Goal: Task Accomplishment & Management: Manage account settings

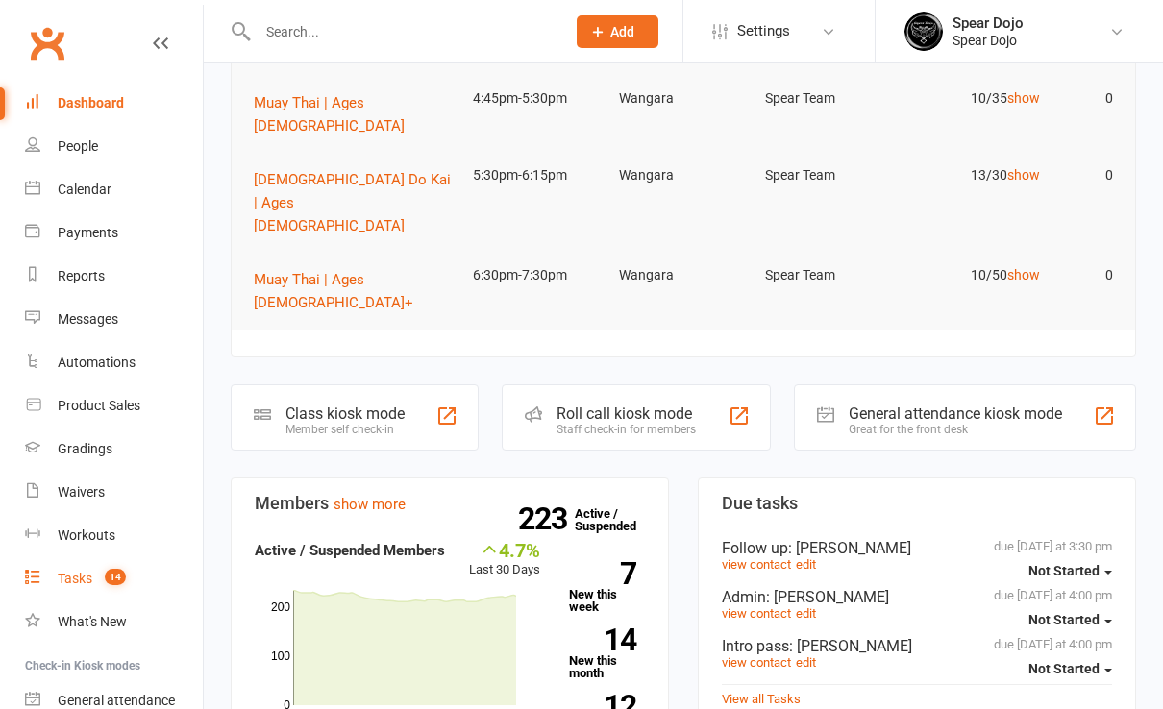
click at [68, 576] on div "Tasks" at bounding box center [75, 578] width 35 height 15
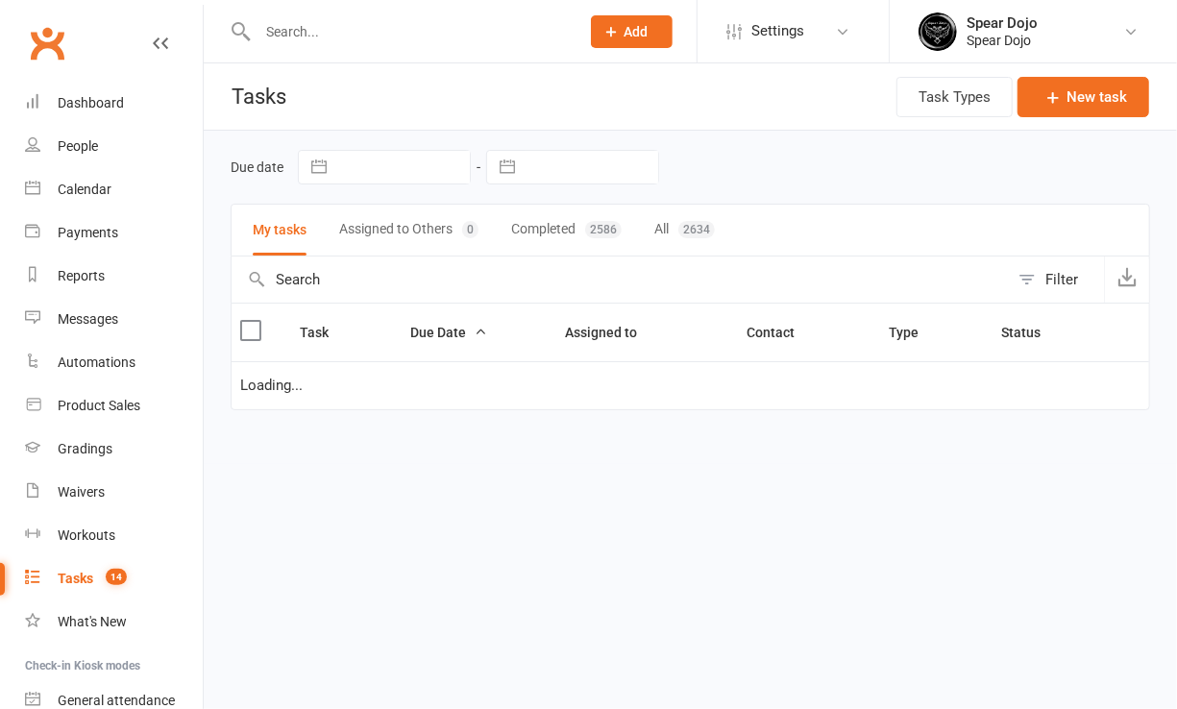
select select "started"
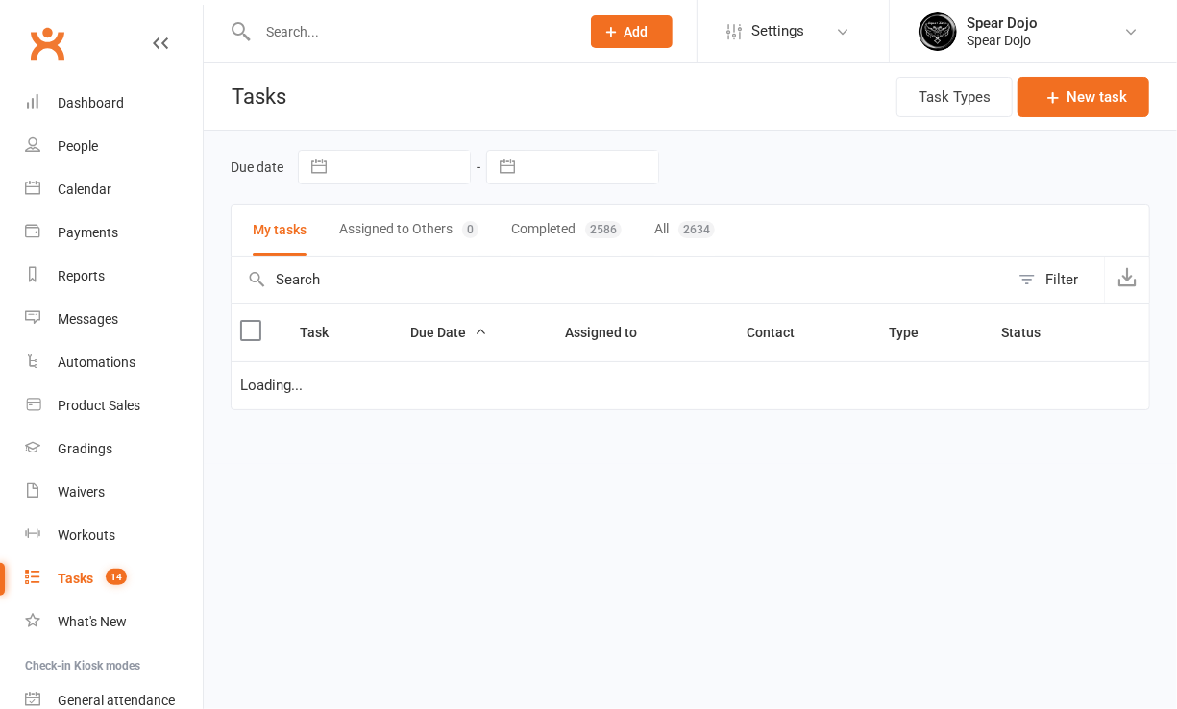
select select "started"
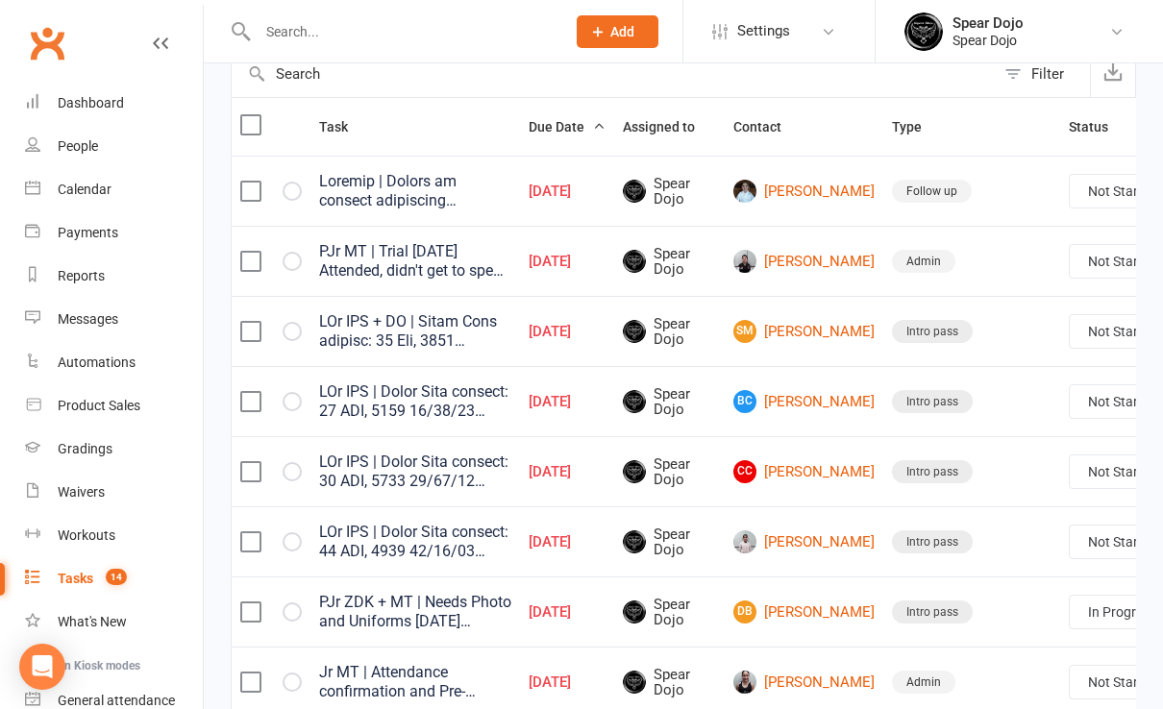
scroll to position [256, 0]
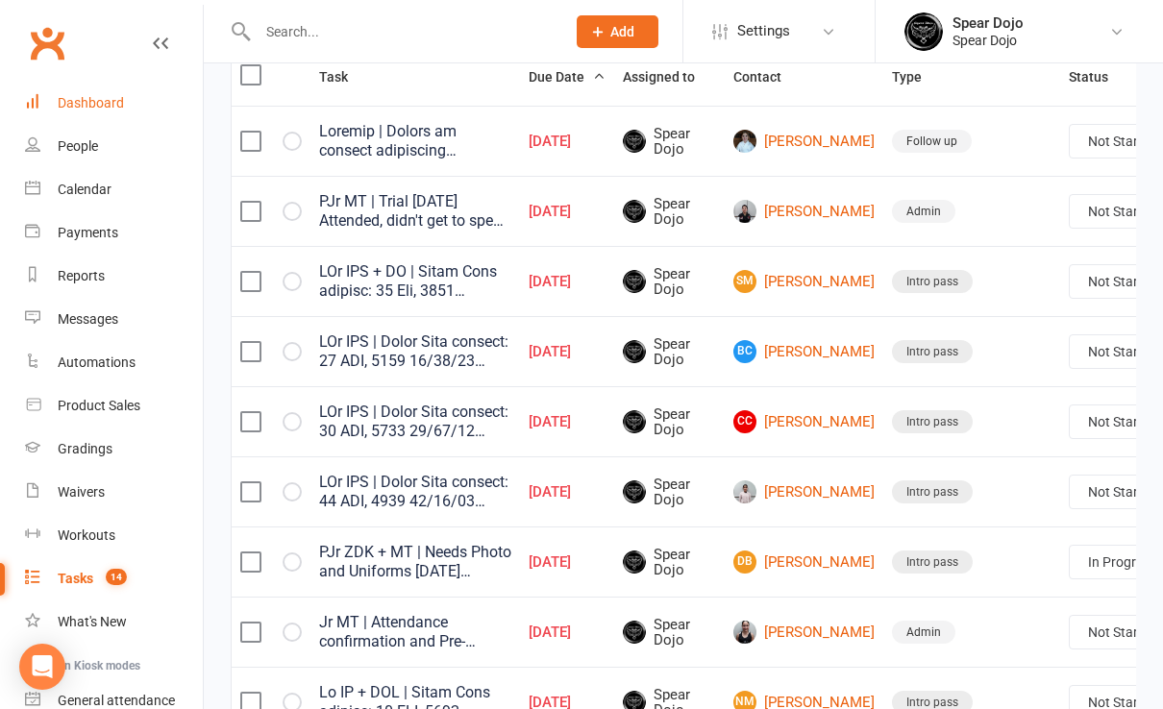
click at [88, 111] on link "Dashboard" at bounding box center [114, 103] width 178 height 43
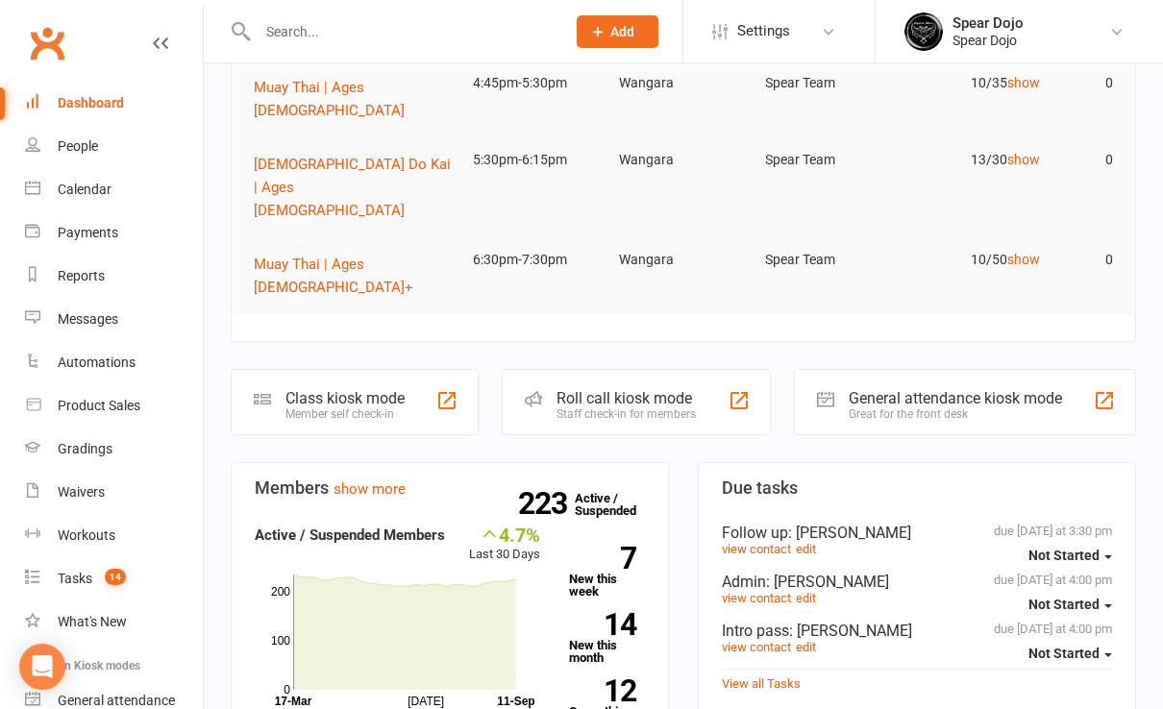
scroll to position [384, 0]
